Goal: Task Accomplishment & Management: Manage account settings

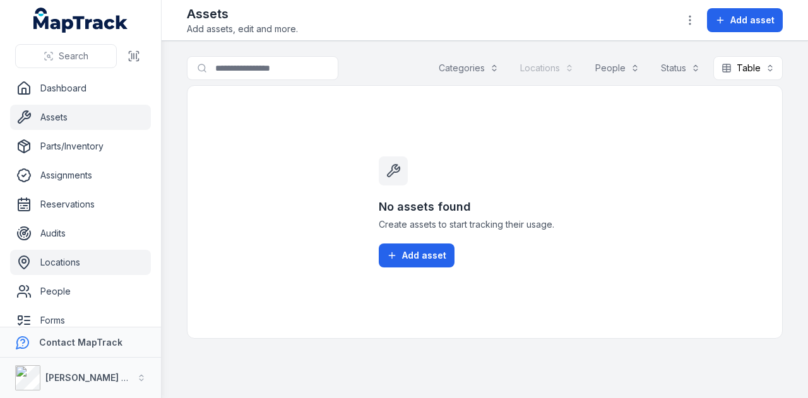
scroll to position [91, 0]
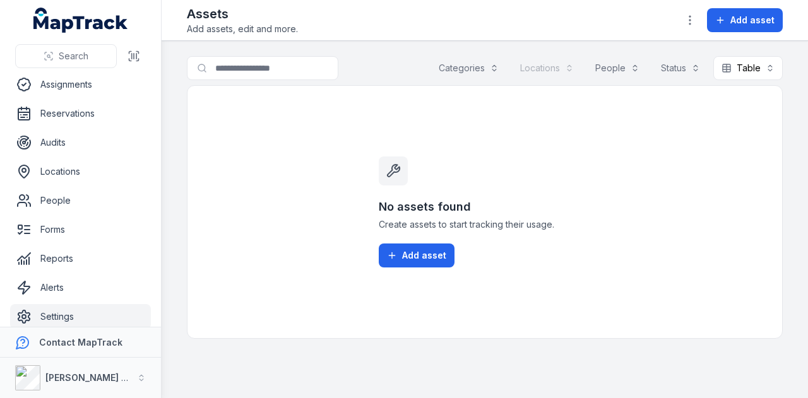
click at [88, 318] on link "Settings" at bounding box center [80, 316] width 141 height 25
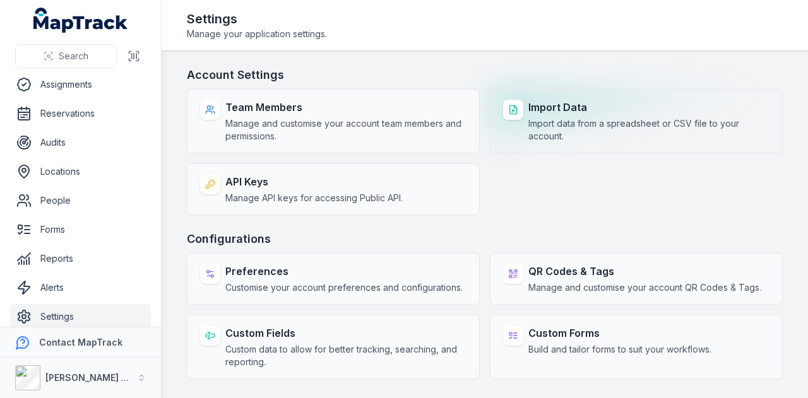
click at [558, 136] on span "Import data from a spreadsheet or CSV file to your account." at bounding box center [648, 129] width 241 height 25
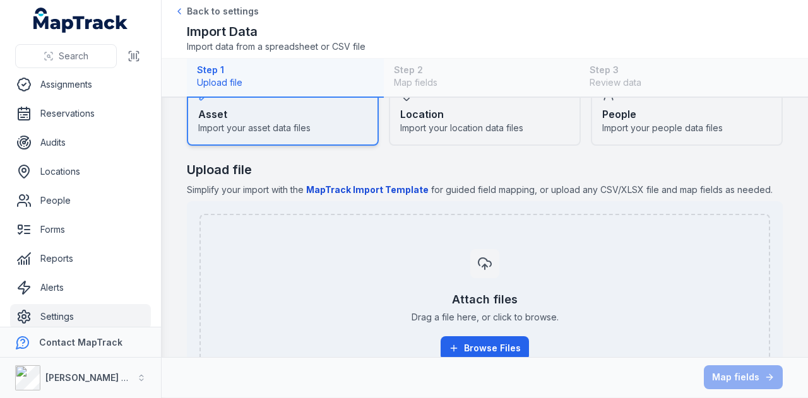
scroll to position [124, 0]
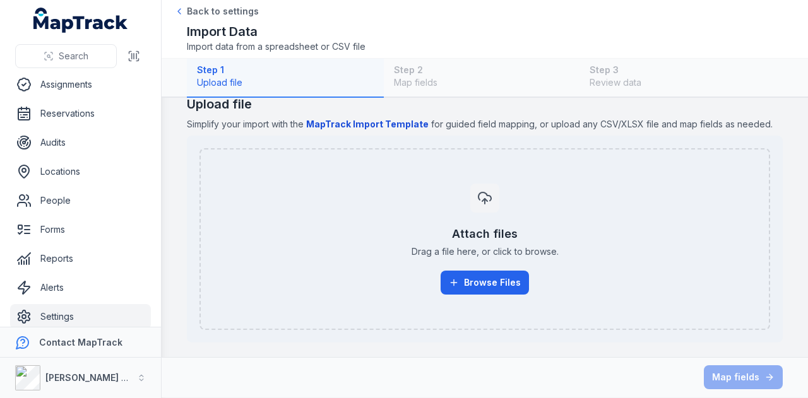
click at [388, 126] on b "MapTrack Import Template" at bounding box center [367, 124] width 122 height 11
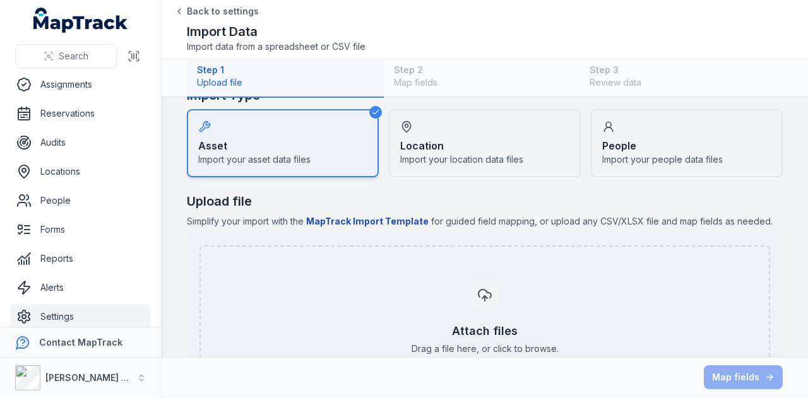
scroll to position [25, 0]
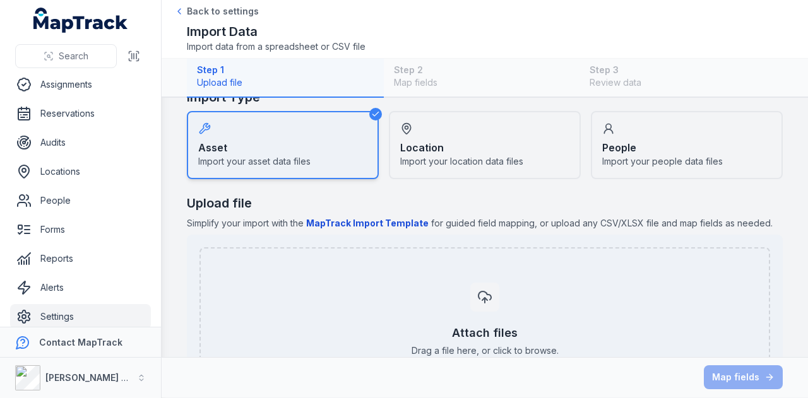
click at [454, 127] on div "Location Import your location data files" at bounding box center [485, 145] width 192 height 68
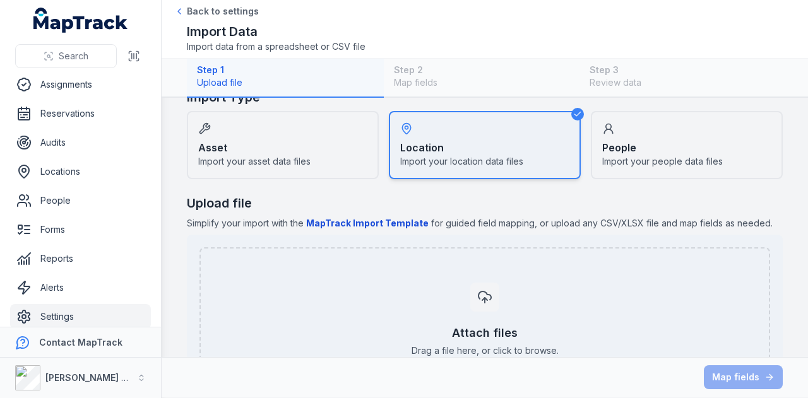
click at [418, 224] on b "MapTrack Import Template" at bounding box center [367, 223] width 122 height 11
click at [628, 134] on div "People Import your people data files" at bounding box center [687, 145] width 192 height 68
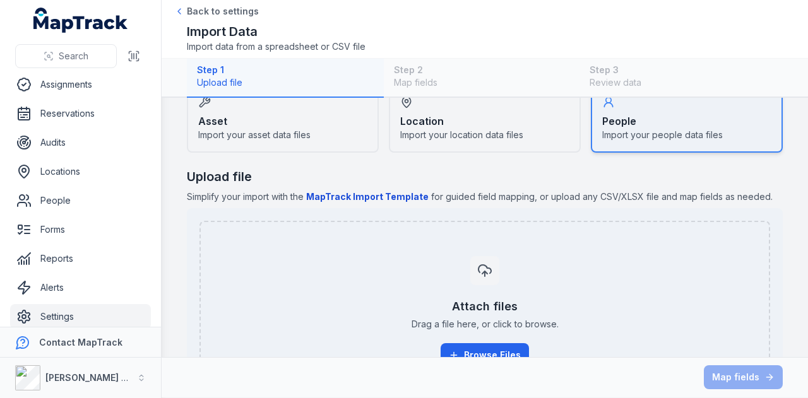
scroll to position [53, 0]
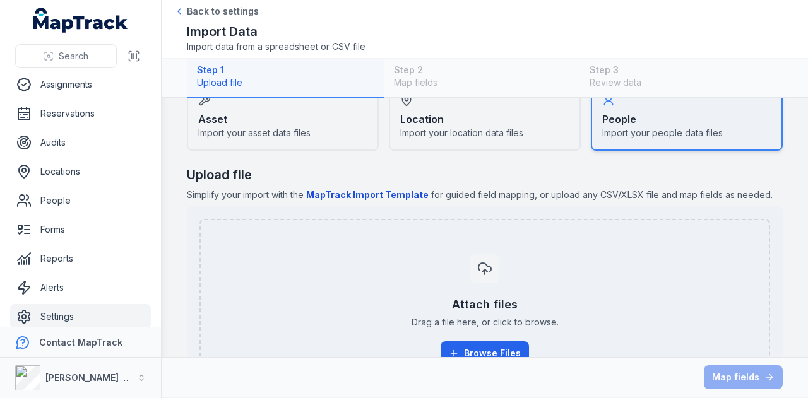
click at [401, 199] on b "MapTrack Import Template" at bounding box center [367, 194] width 122 height 11
click at [215, 394] on div "Map fields" at bounding box center [485, 377] width 646 height 40
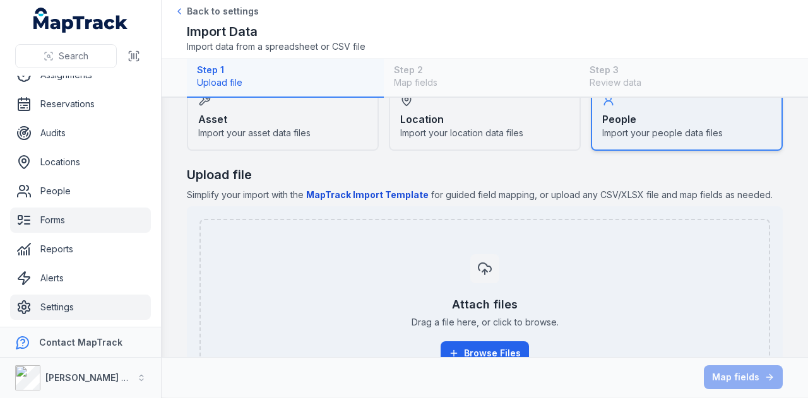
click at [97, 216] on link "Forms" at bounding box center [80, 220] width 141 height 25
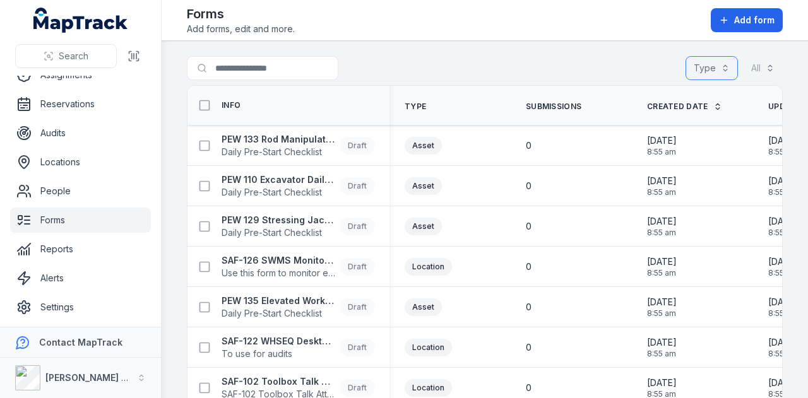
click at [685, 74] on button "Type" at bounding box center [711, 68] width 52 height 24
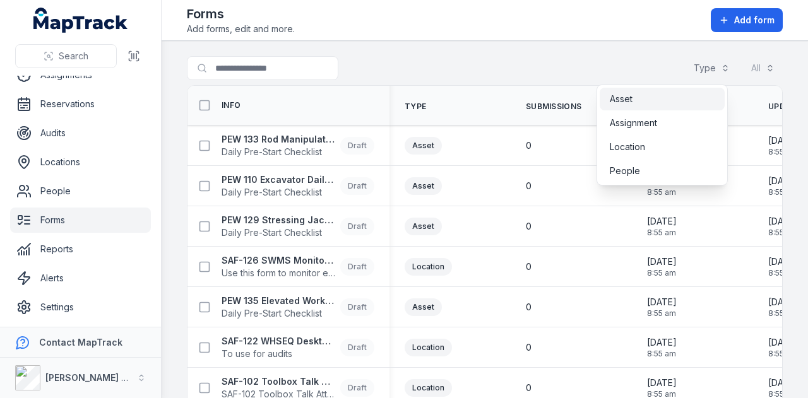
click at [659, 102] on div "Asset" at bounding box center [662, 99] width 105 height 13
click at [459, 50] on main "Search for forms Type (1) ***** All Info Type Submissions Created Date Updated …" at bounding box center [485, 219] width 646 height 357
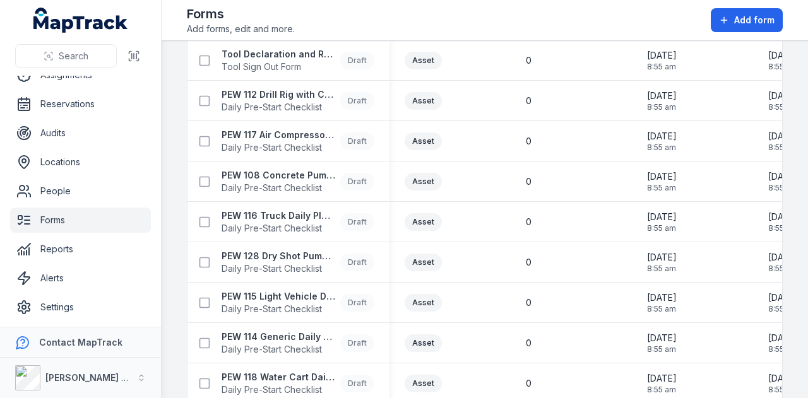
scroll to position [528, 0]
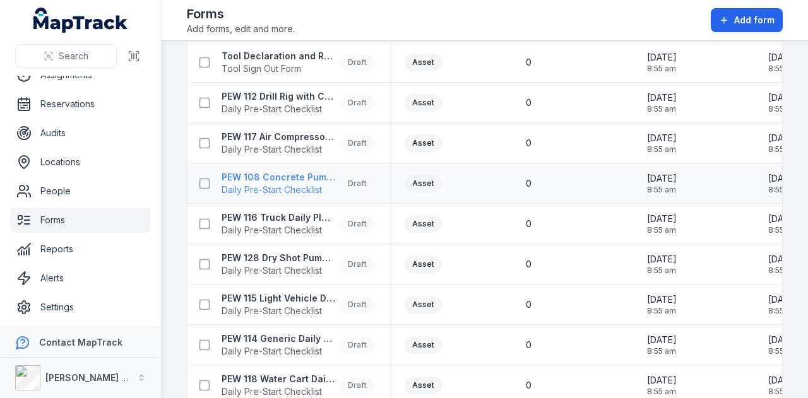
click at [307, 175] on strong "PEW 108 Concrete Pump Truck Daily Plant Pre-Start Checklist" at bounding box center [278, 177] width 114 height 13
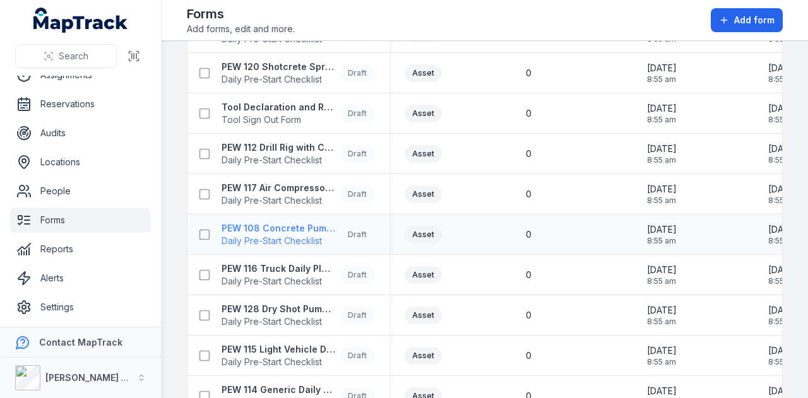
scroll to position [466, 0]
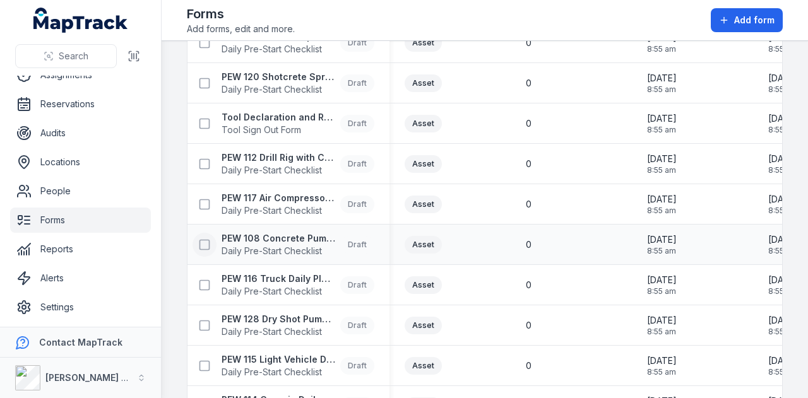
click at [204, 245] on icon at bounding box center [204, 245] width 13 height 13
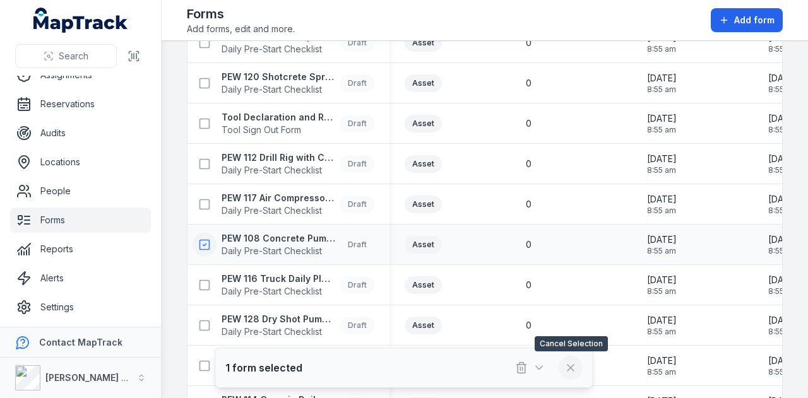
click at [563, 363] on button at bounding box center [570, 368] width 24 height 24
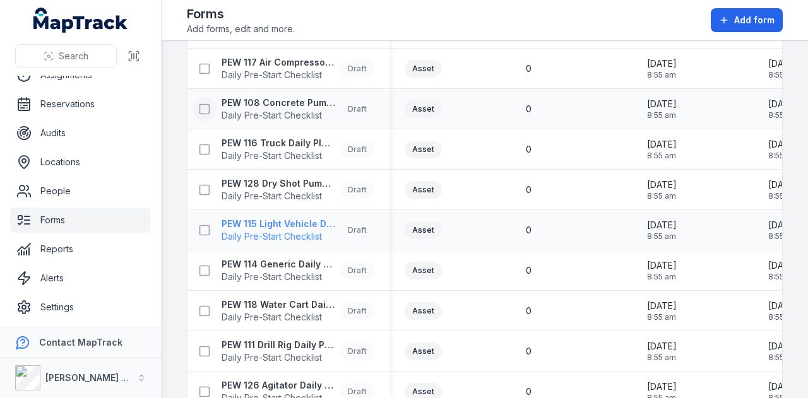
scroll to position [601, 0]
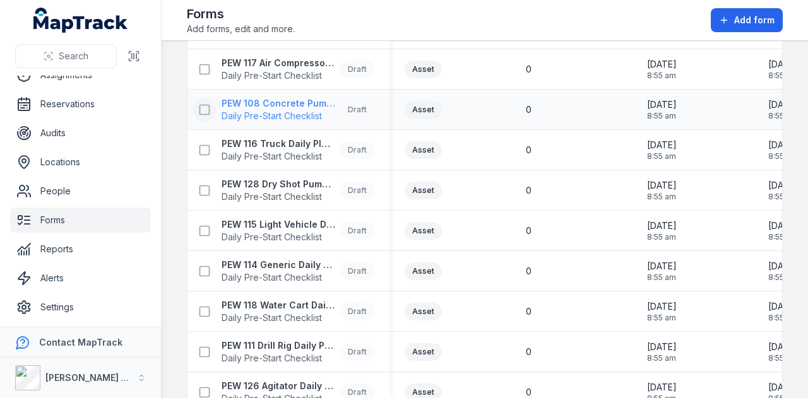
click at [280, 97] on strong "PEW 108 Concrete Pump Truck Daily Plant Pre-Start Checklist" at bounding box center [278, 103] width 114 height 13
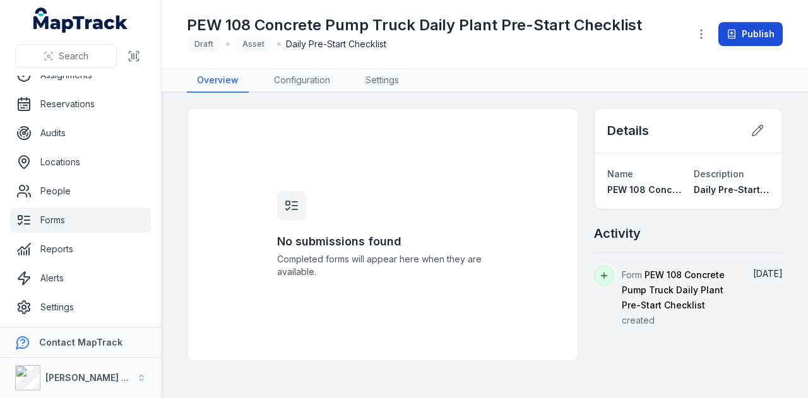
click at [752, 37] on button "Publish" at bounding box center [750, 34] width 64 height 24
